Goal: Information Seeking & Learning: Learn about a topic

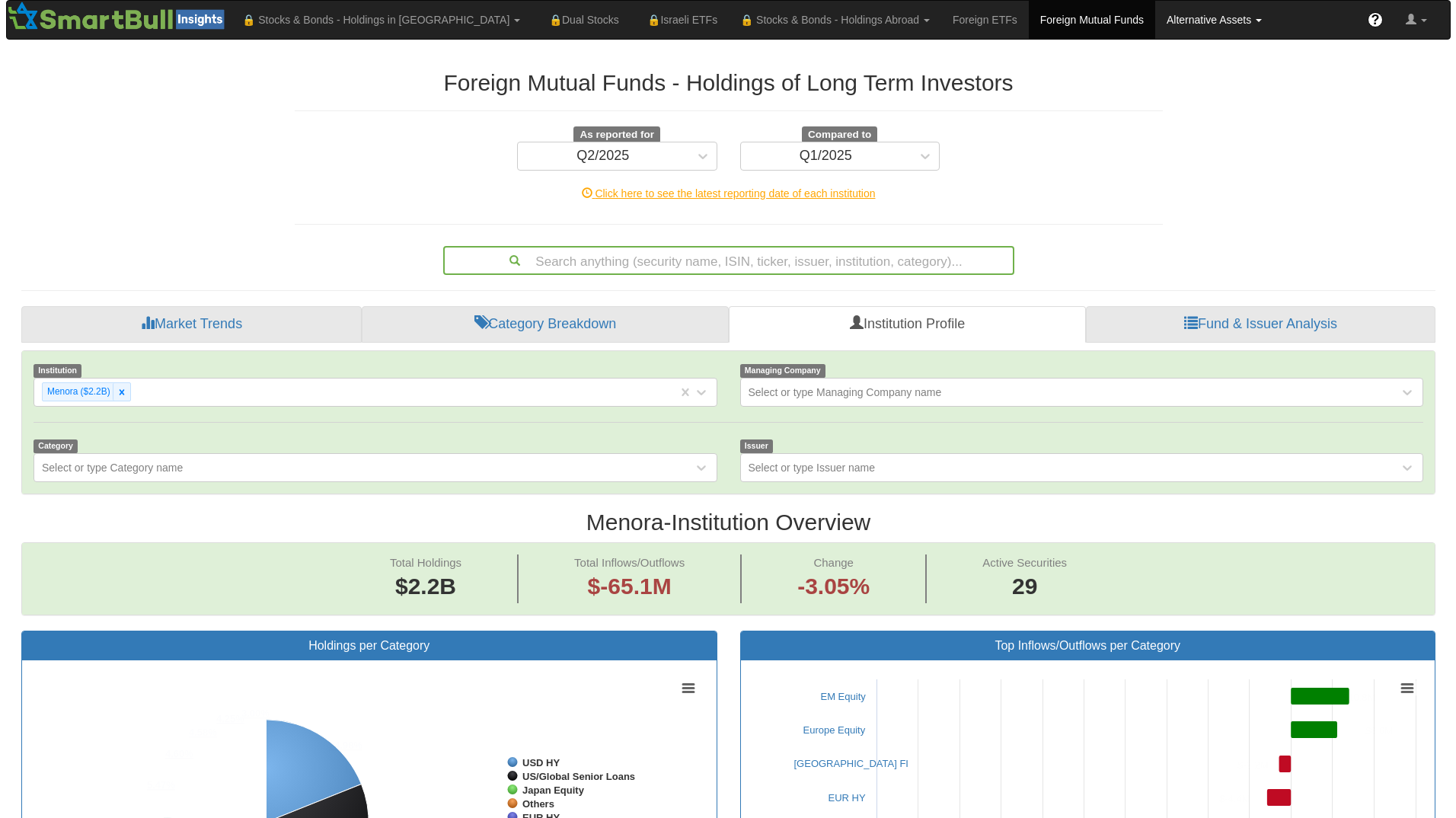
scroll to position [31, 1386]
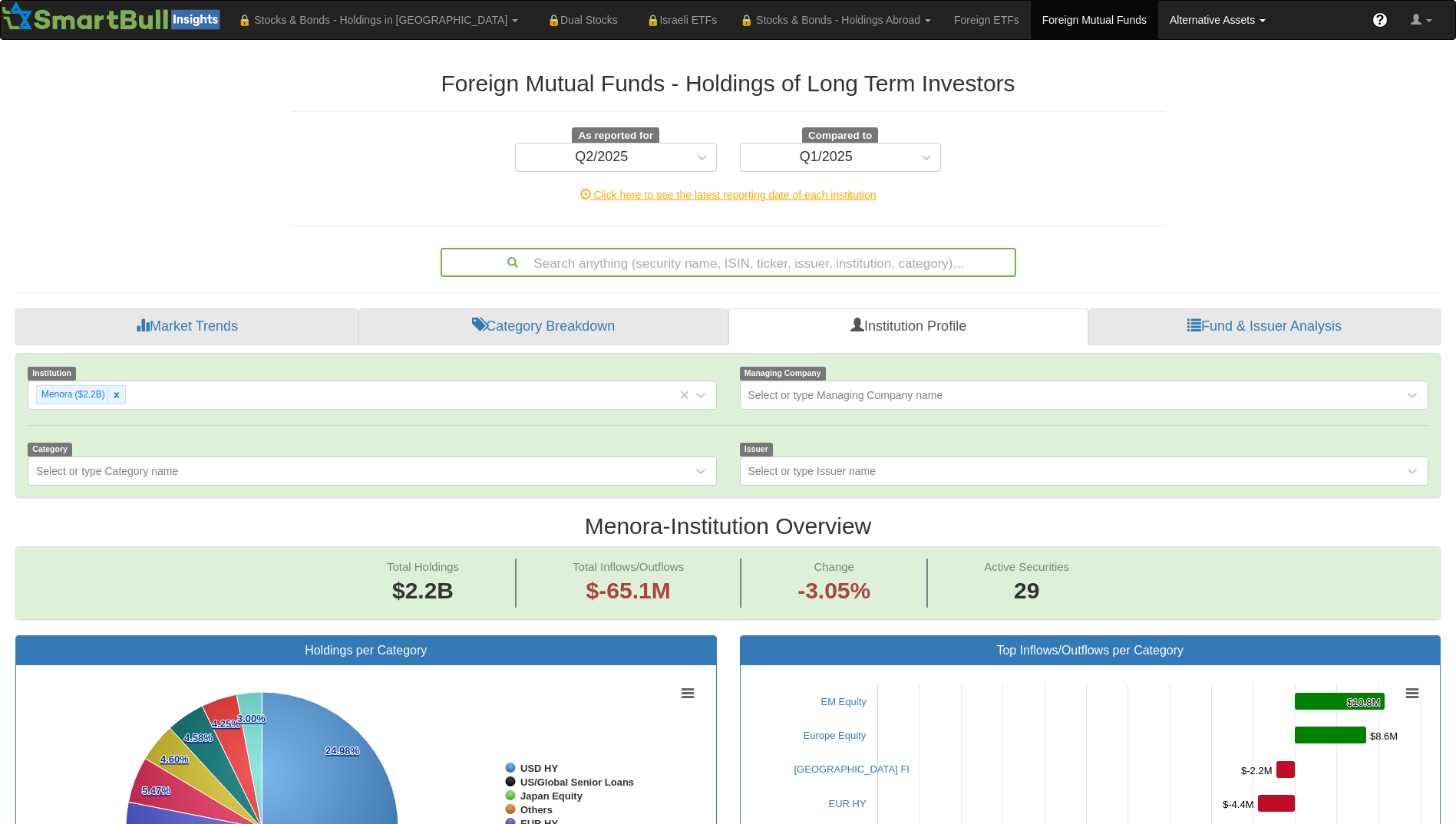
click at [1260, 21] on span at bounding box center [1262, 21] width 6 height 3
click at [1159, 92] on link "All Assets" at bounding box center [1238, 94] width 158 height 20
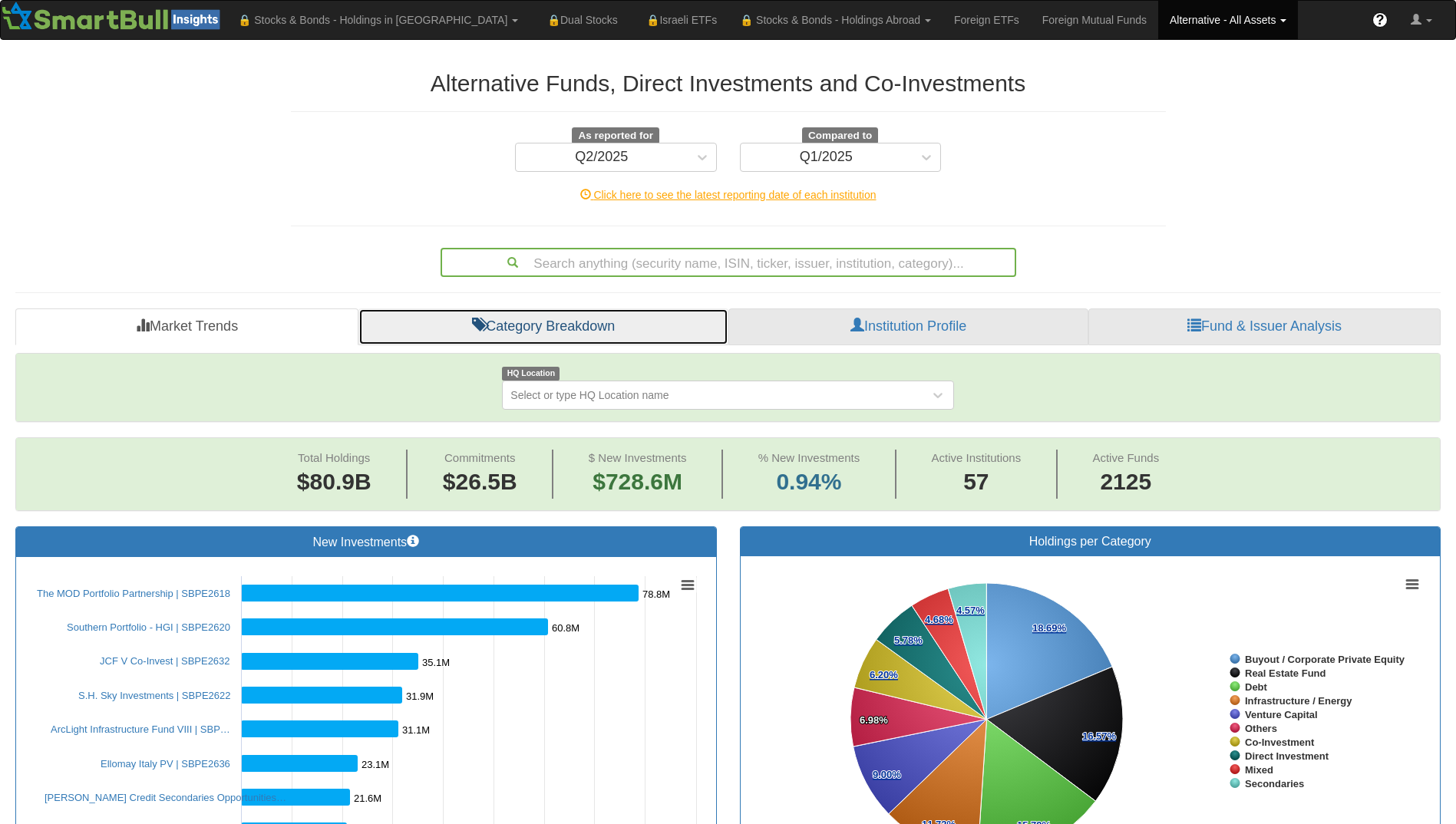
click at [577, 327] on link "Category Breakdown" at bounding box center [543, 326] width 370 height 37
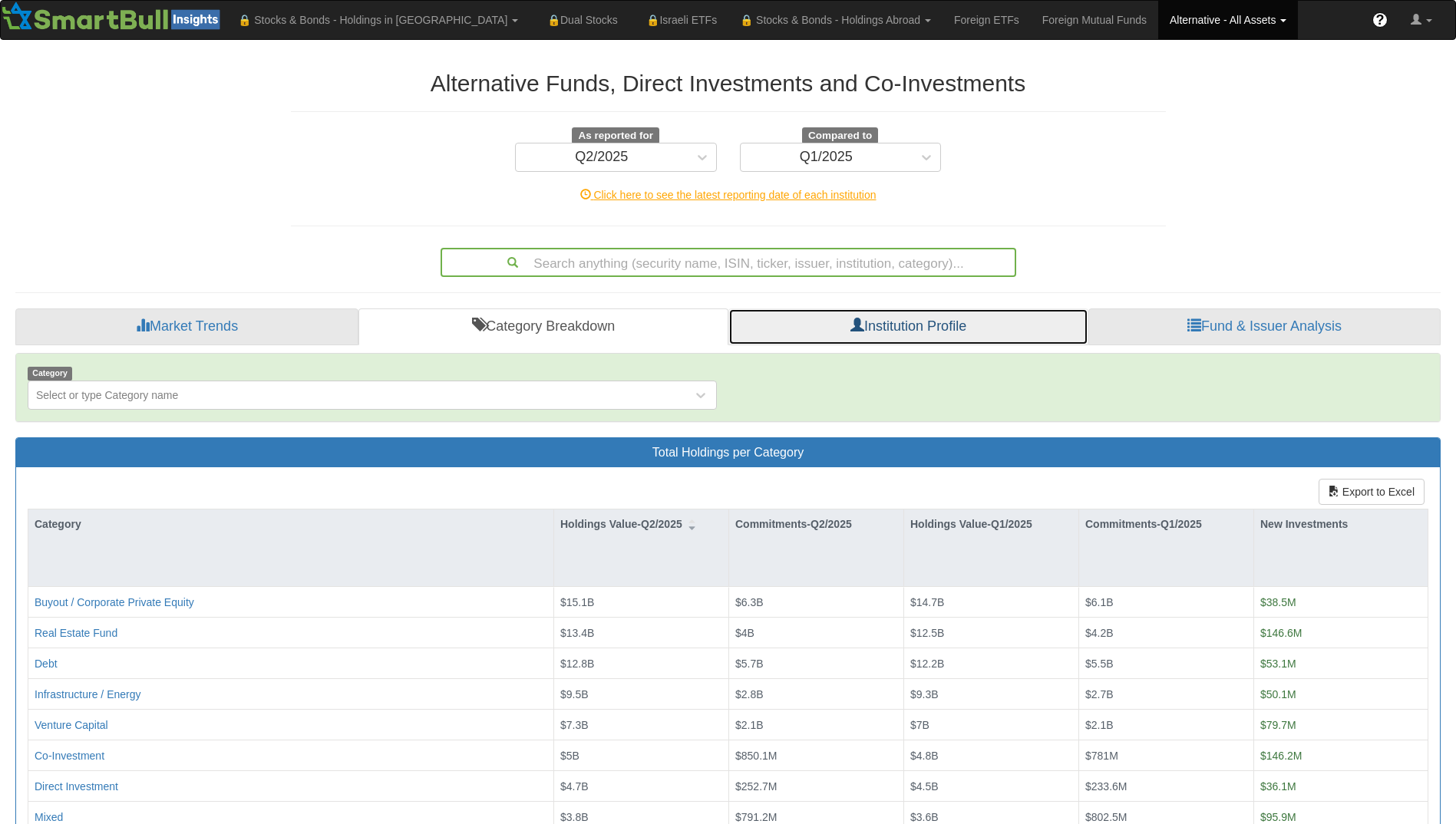
click at [836, 322] on link "Institution Profile" at bounding box center [908, 326] width 360 height 37
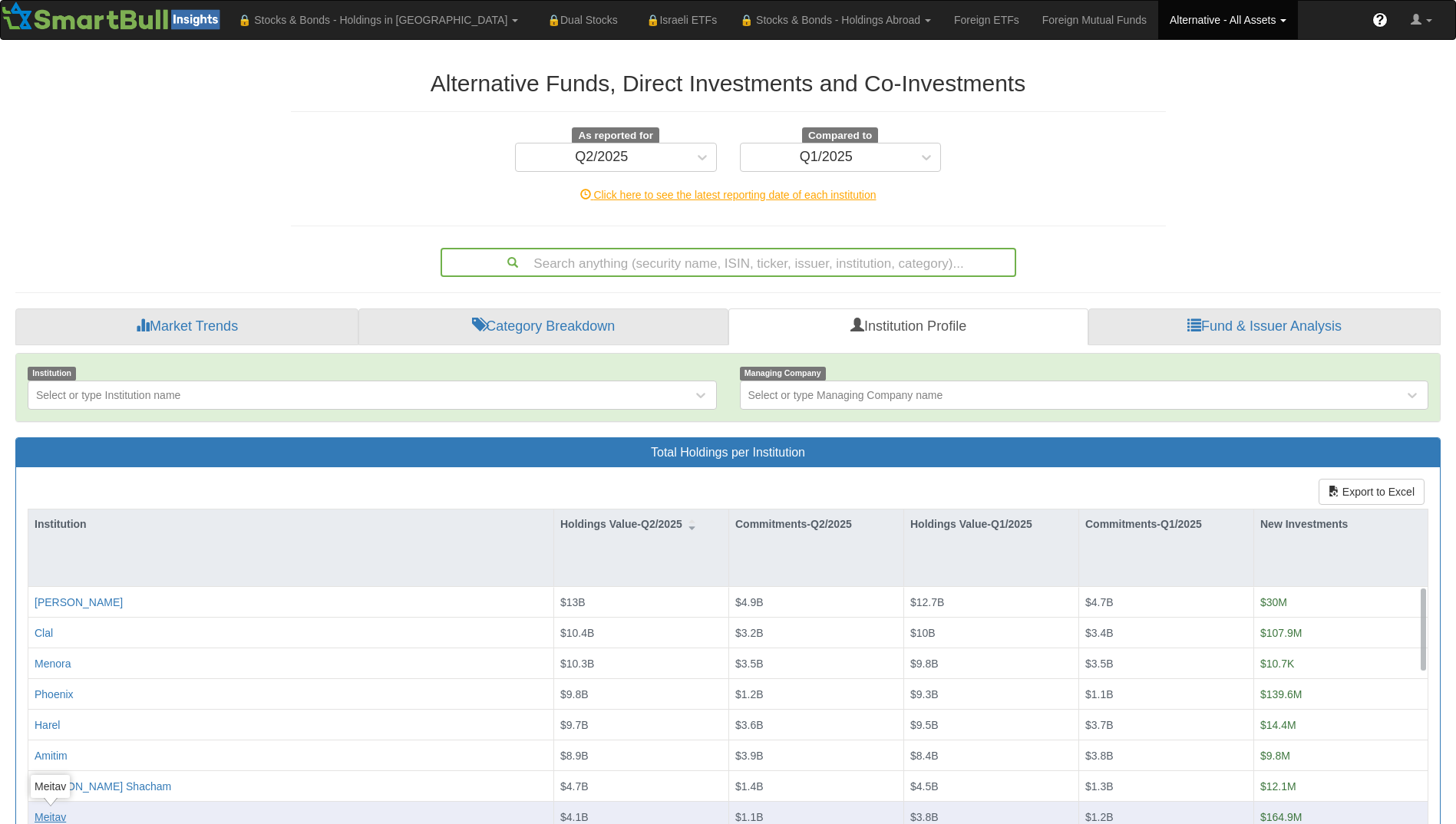
click at [58, 814] on div "Meitav" at bounding box center [50, 817] width 31 height 16
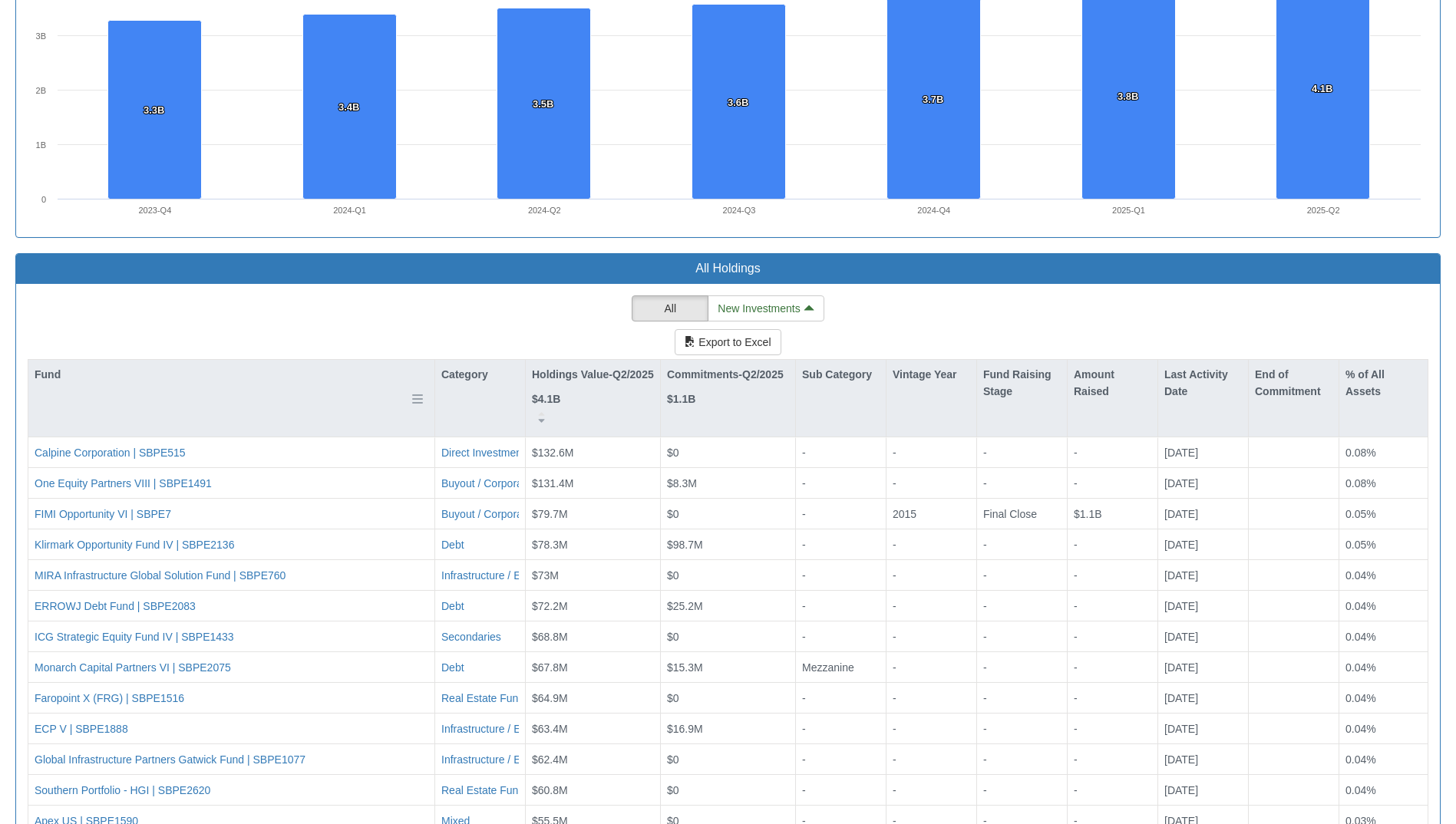
scroll to position [1228, 0]
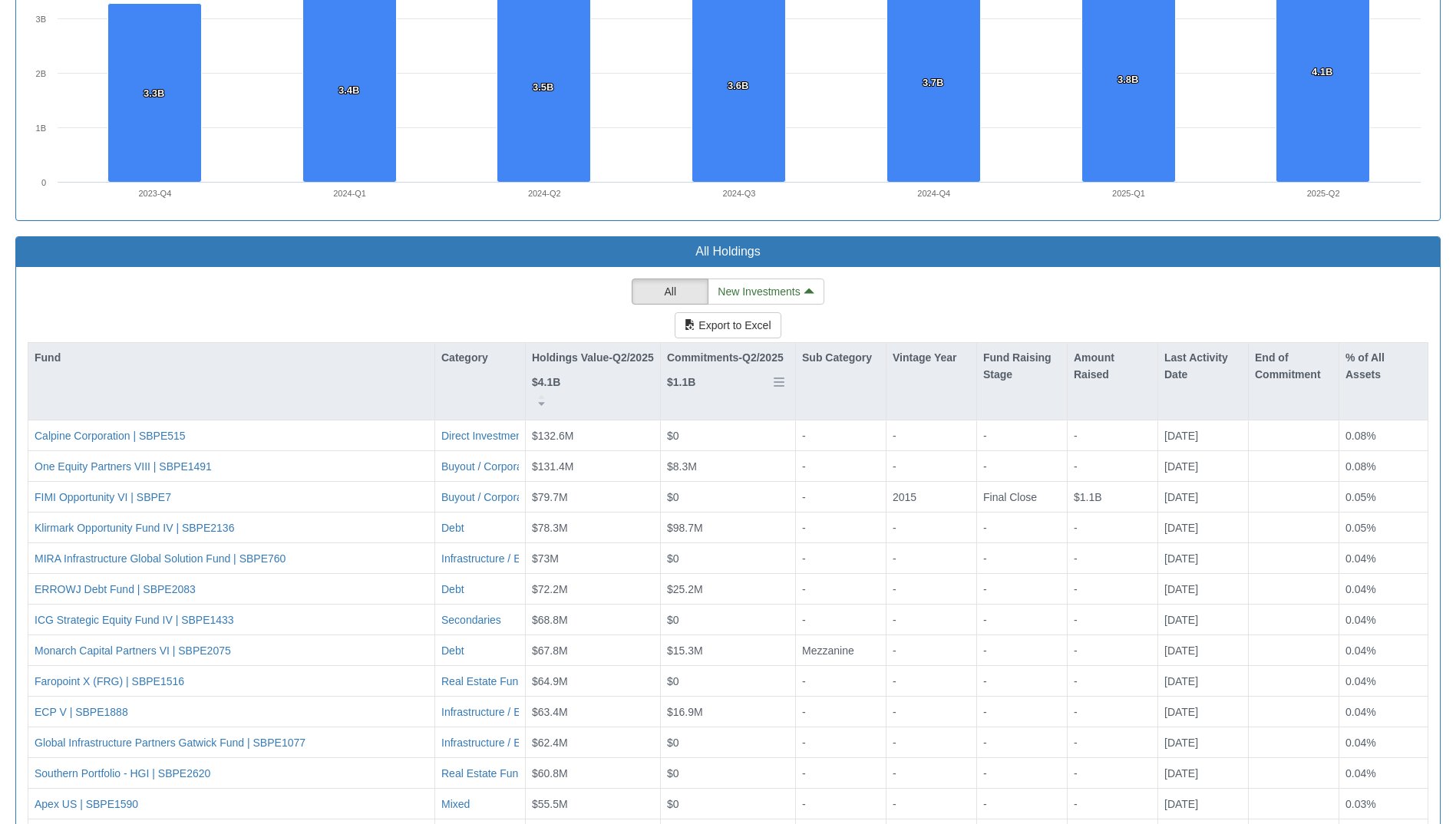
click at [742, 386] on div "Commitments-Q2/2025 $1.1B" at bounding box center [725, 370] width 117 height 42
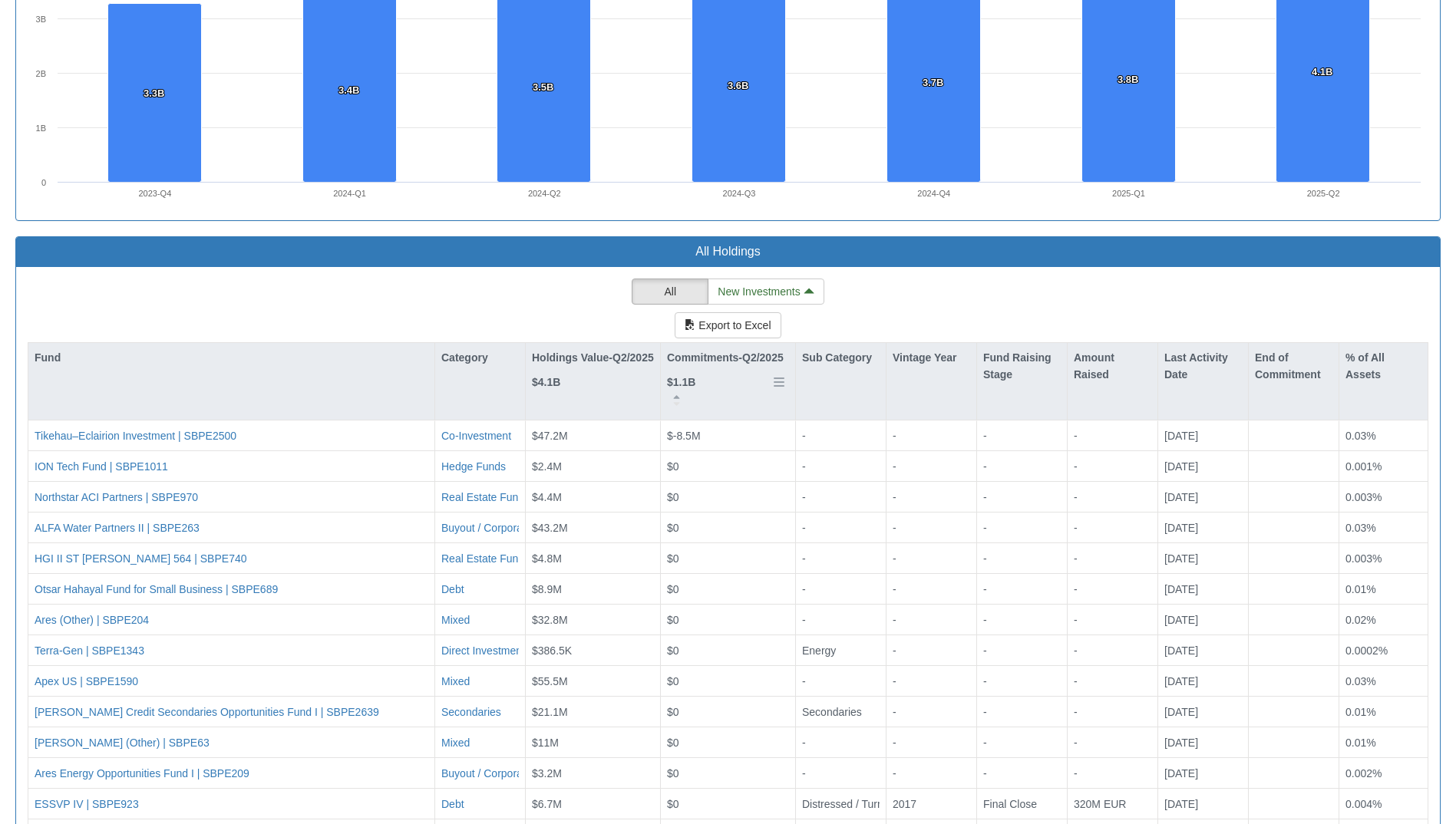
click at [742, 386] on div "Commitments-Q2/2025 $1.1B" at bounding box center [725, 370] width 117 height 42
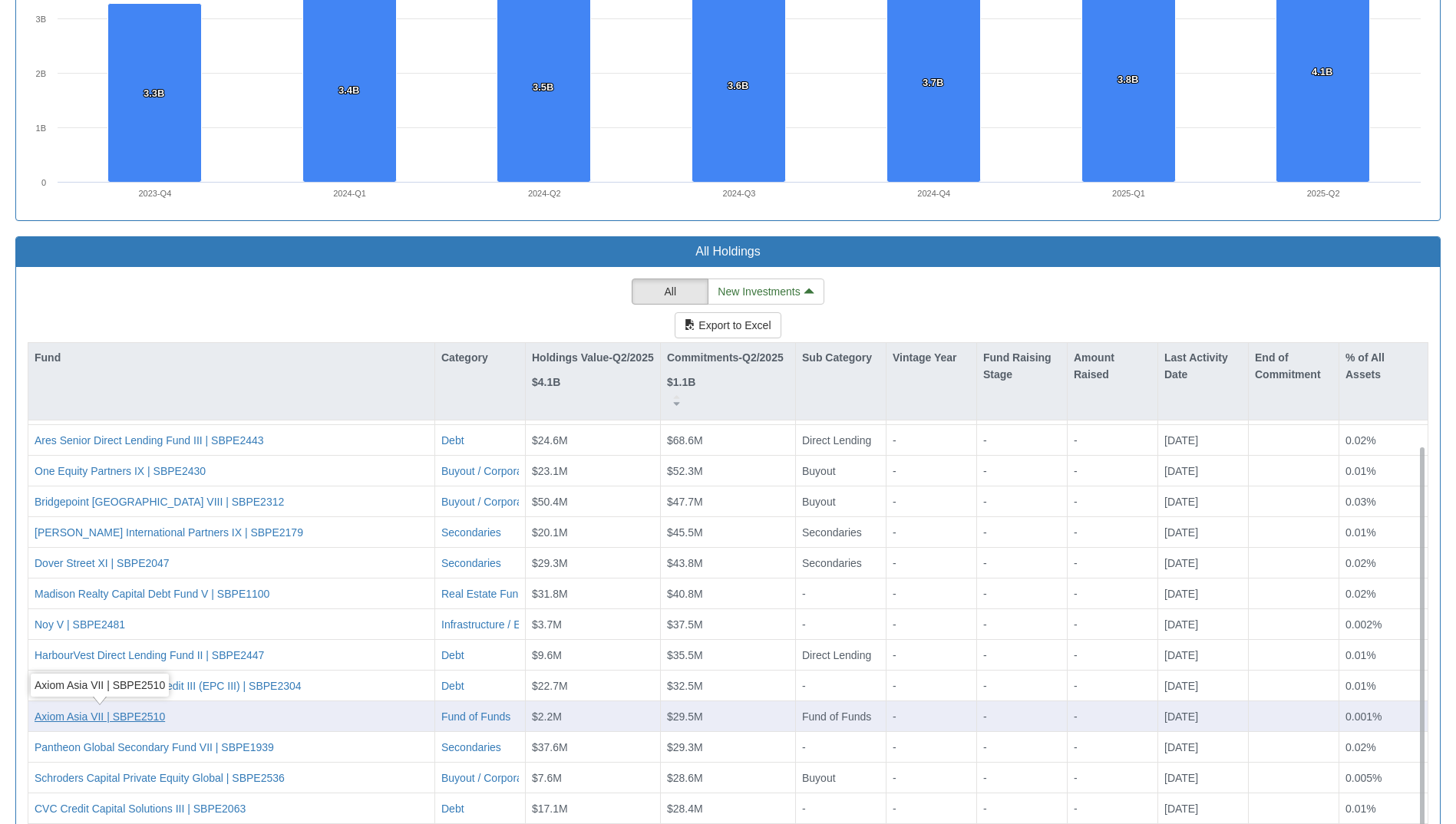
scroll to position [1304, 0]
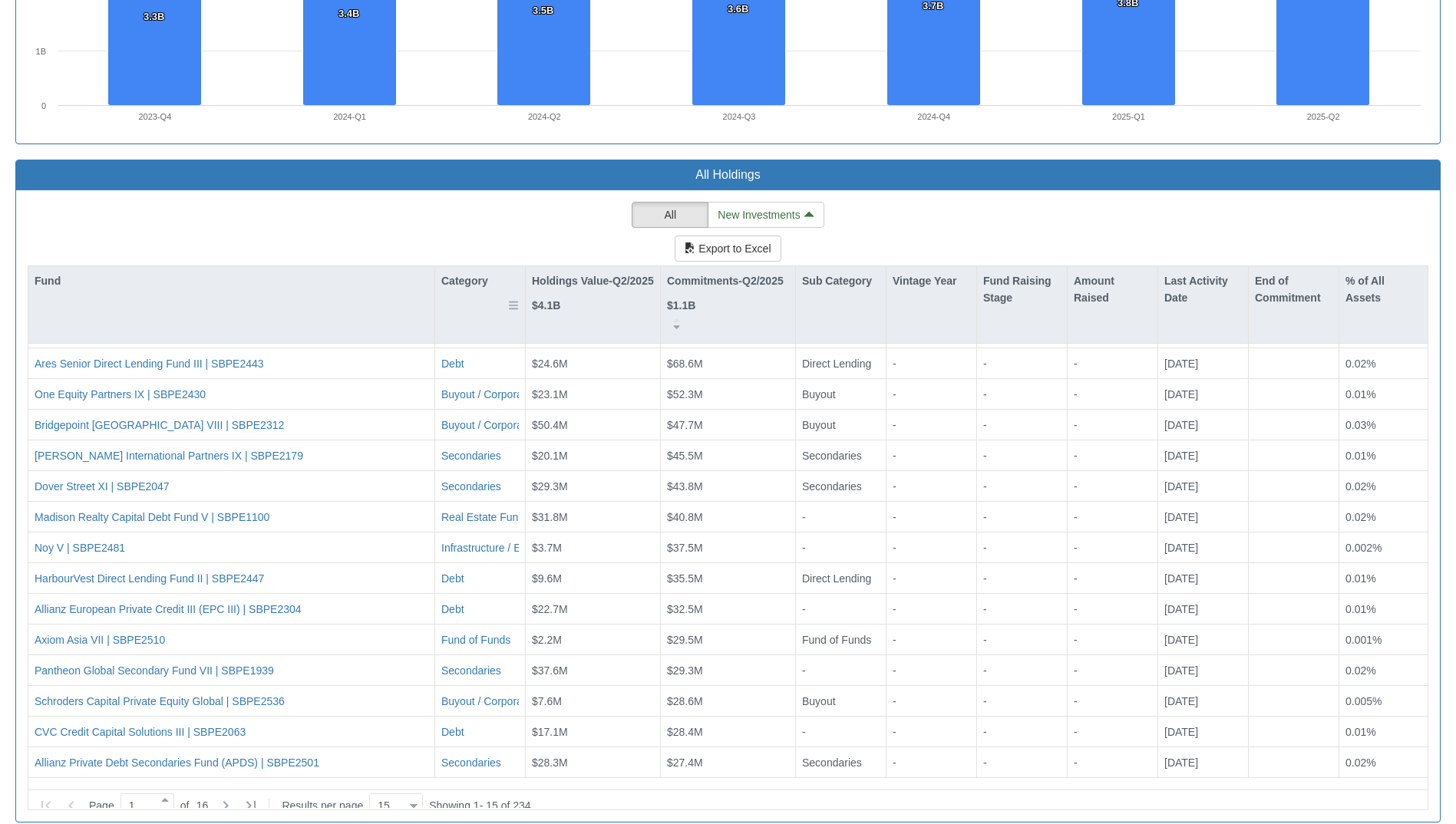
click at [465, 303] on div "Category" at bounding box center [480, 304] width 90 height 77
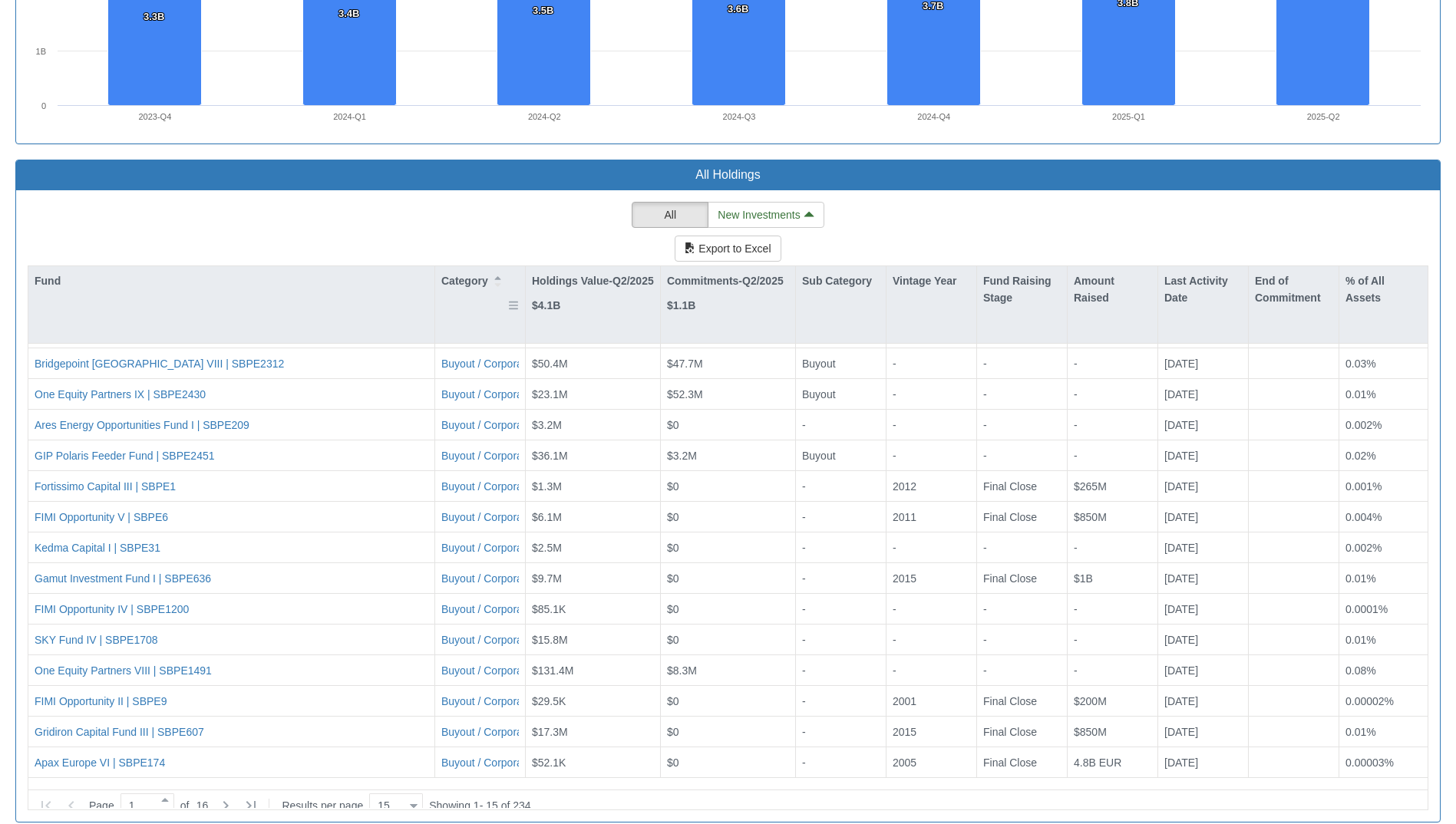
click at [465, 303] on div "Category" at bounding box center [480, 304] width 90 height 77
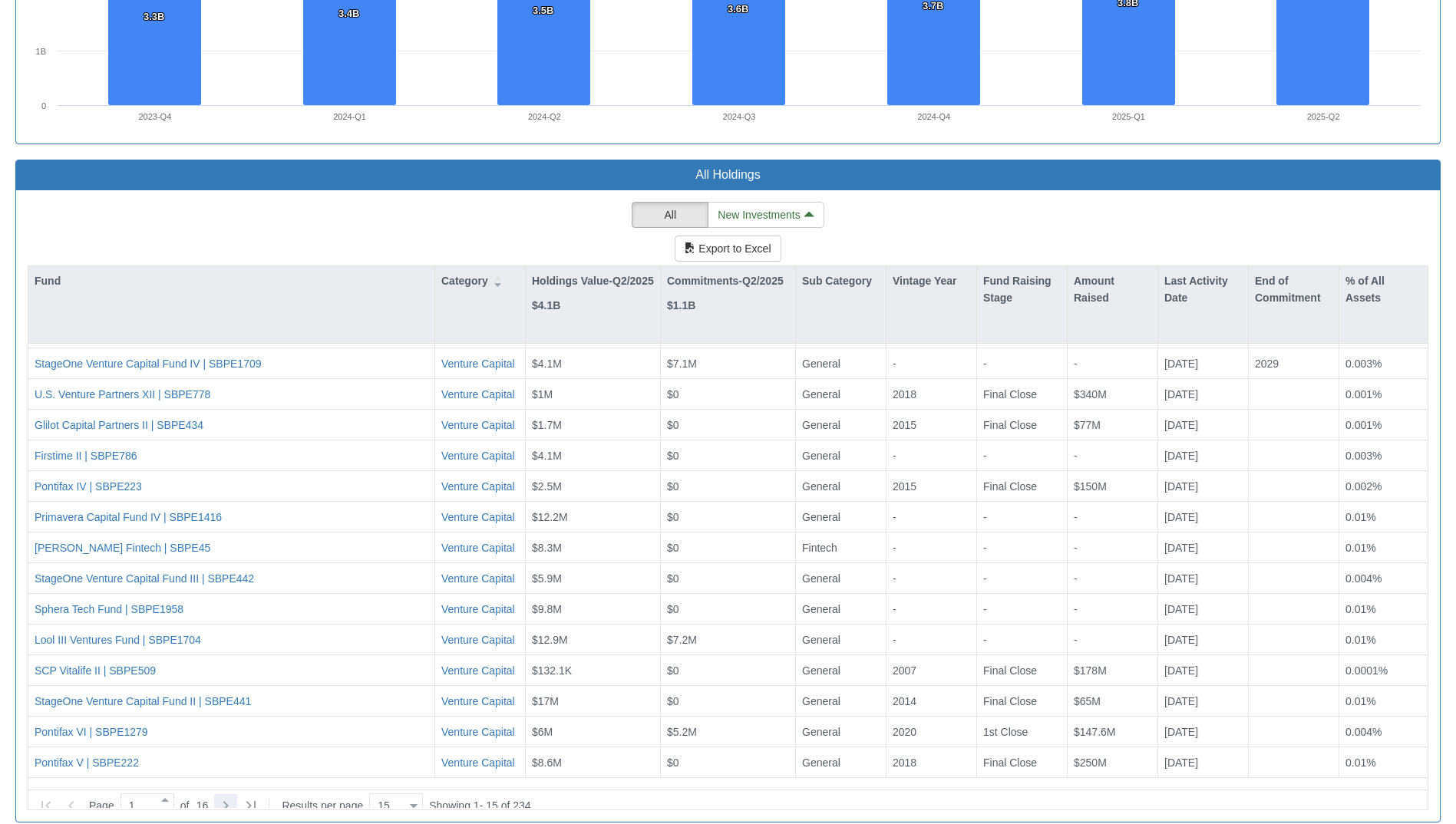
click at [227, 798] on icon at bounding box center [226, 806] width 18 height 18
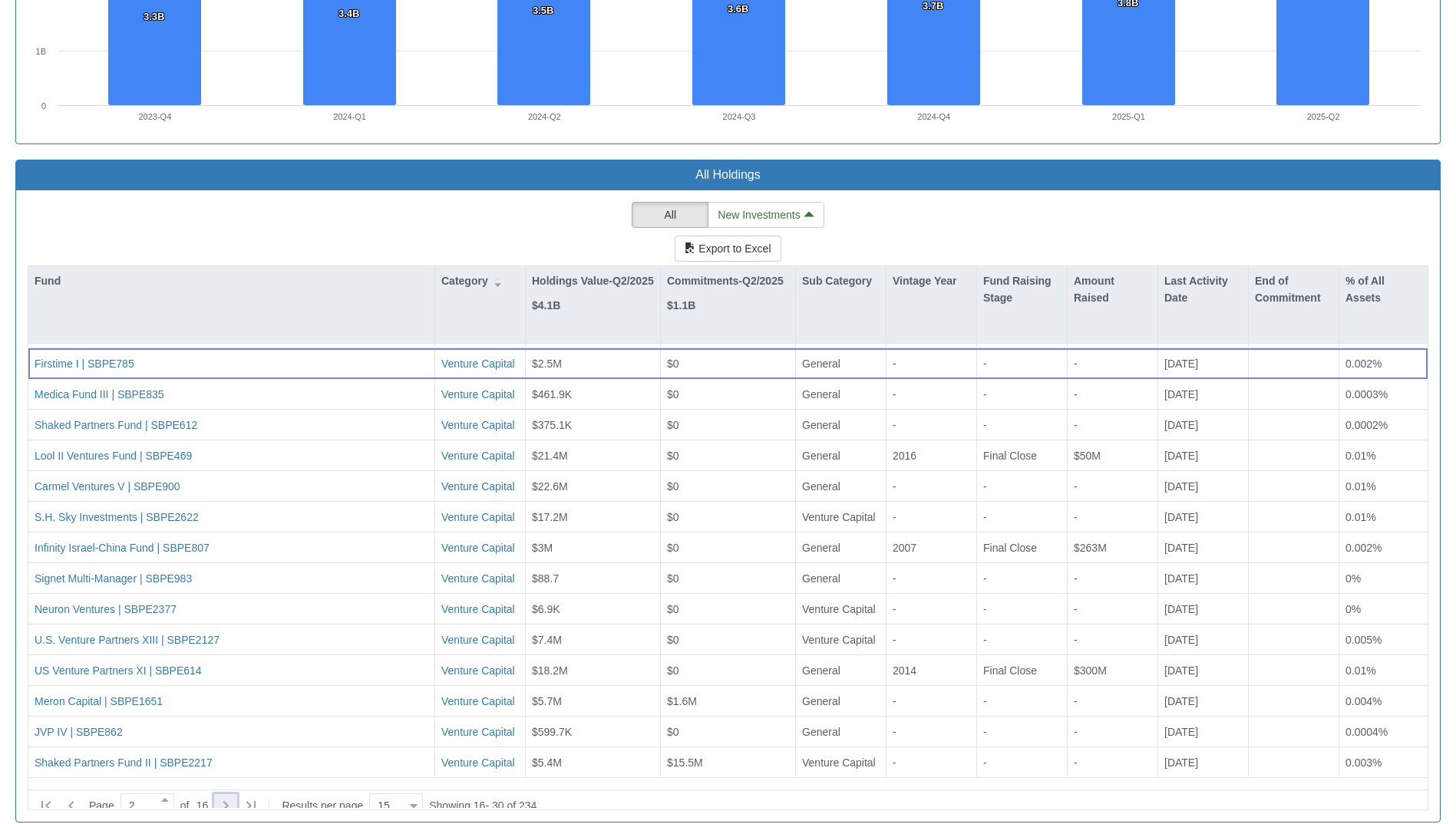
click at [227, 798] on icon at bounding box center [226, 806] width 18 height 18
type input "3"
